Goal: Information Seeking & Learning: Learn about a topic

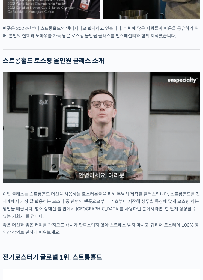
scroll to position [1016, 0]
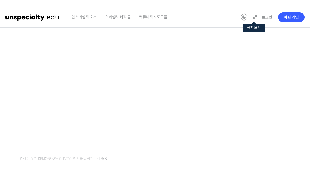
scroll to position [7, 0]
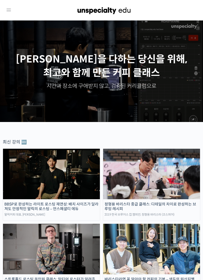
click at [10, 9] on icon at bounding box center [8, 10] width 7 height 7
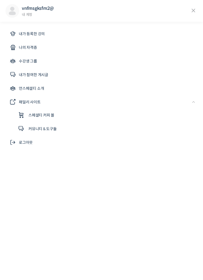
click at [18, 34] on link "내가 등록한 강의" at bounding box center [101, 33] width 192 height 13
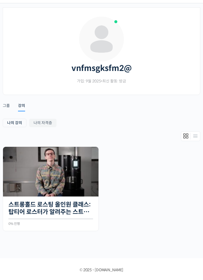
scroll to position [18, 0]
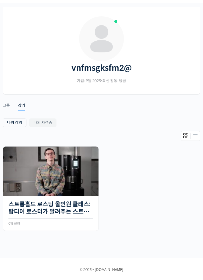
click at [19, 178] on img at bounding box center [51, 172] width 96 height 50
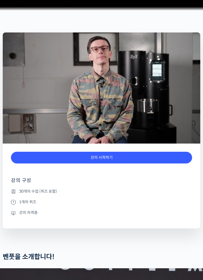
scroll to position [205, 0]
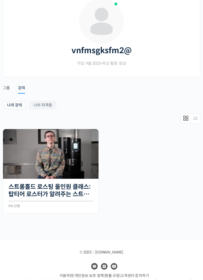
click at [125, 49] on h2 "vnfmsgksfm2@" at bounding box center [101, 51] width 186 height 10
click at [120, 53] on h2 "vnfmsgksfm2@" at bounding box center [101, 51] width 186 height 10
click at [121, 48] on h2 "vnfmsgksfm2@" at bounding box center [101, 51] width 186 height 10
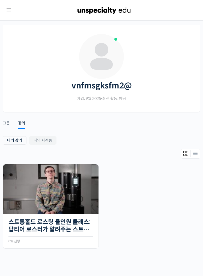
click at [121, 87] on h2 "vnfmsgksfm2@" at bounding box center [101, 86] width 186 height 10
click at [124, 84] on h2 "vnfmsgksfm2@" at bounding box center [101, 86] width 186 height 10
click at [148, 106] on div "vnfmsgksfm2@ 가입: 9월 2025 • 최신 활동: 방금" at bounding box center [101, 72] width 186 height 79
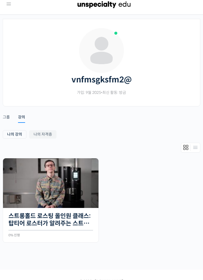
scroll to position [8, 0]
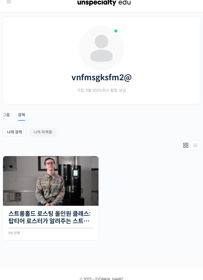
click at [22, 188] on img at bounding box center [51, 181] width 96 height 50
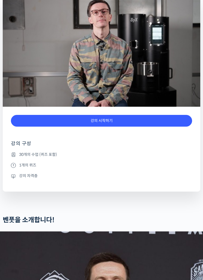
scroll to position [216, 0]
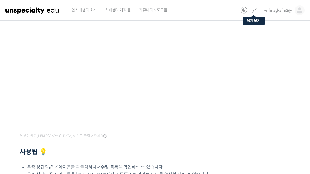
scroll to position [121, 0]
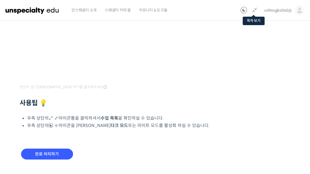
click at [67, 152] on input "완료 처리하기" at bounding box center [47, 154] width 52 height 11
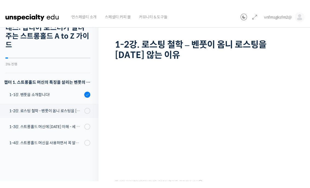
scroll to position [7, 0]
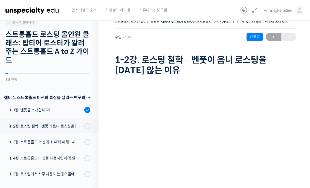
click at [295, 0] on html "언스페셜티 소개 스페셜티 커피 몰 커뮤니티 & 도구들 vnfmsgksfm2@ vnfmsgksfm2@ @sangji961758957435 내가 …" at bounding box center [155, 87] width 310 height 188
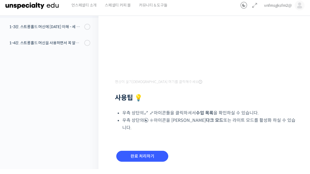
scroll to position [116, 0]
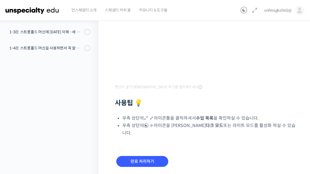
click at [156, 156] on input "완료 처리하기" at bounding box center [142, 161] width 52 height 11
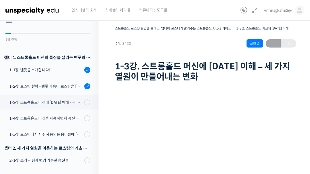
scroll to position [53, 0]
